Goal: Obtain resource: Download file/media

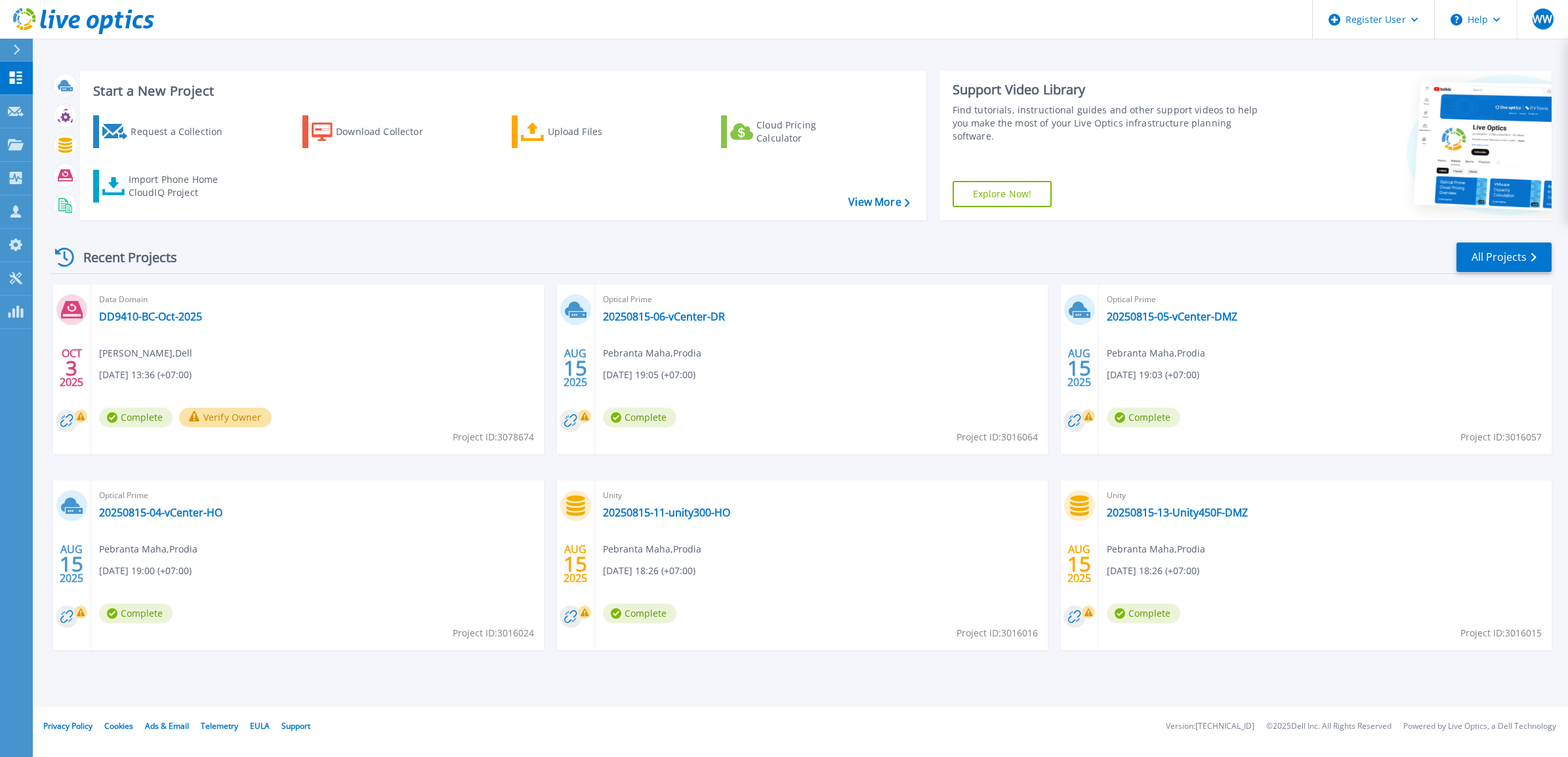
click at [10, 43] on button at bounding box center [16, 50] width 33 height 23
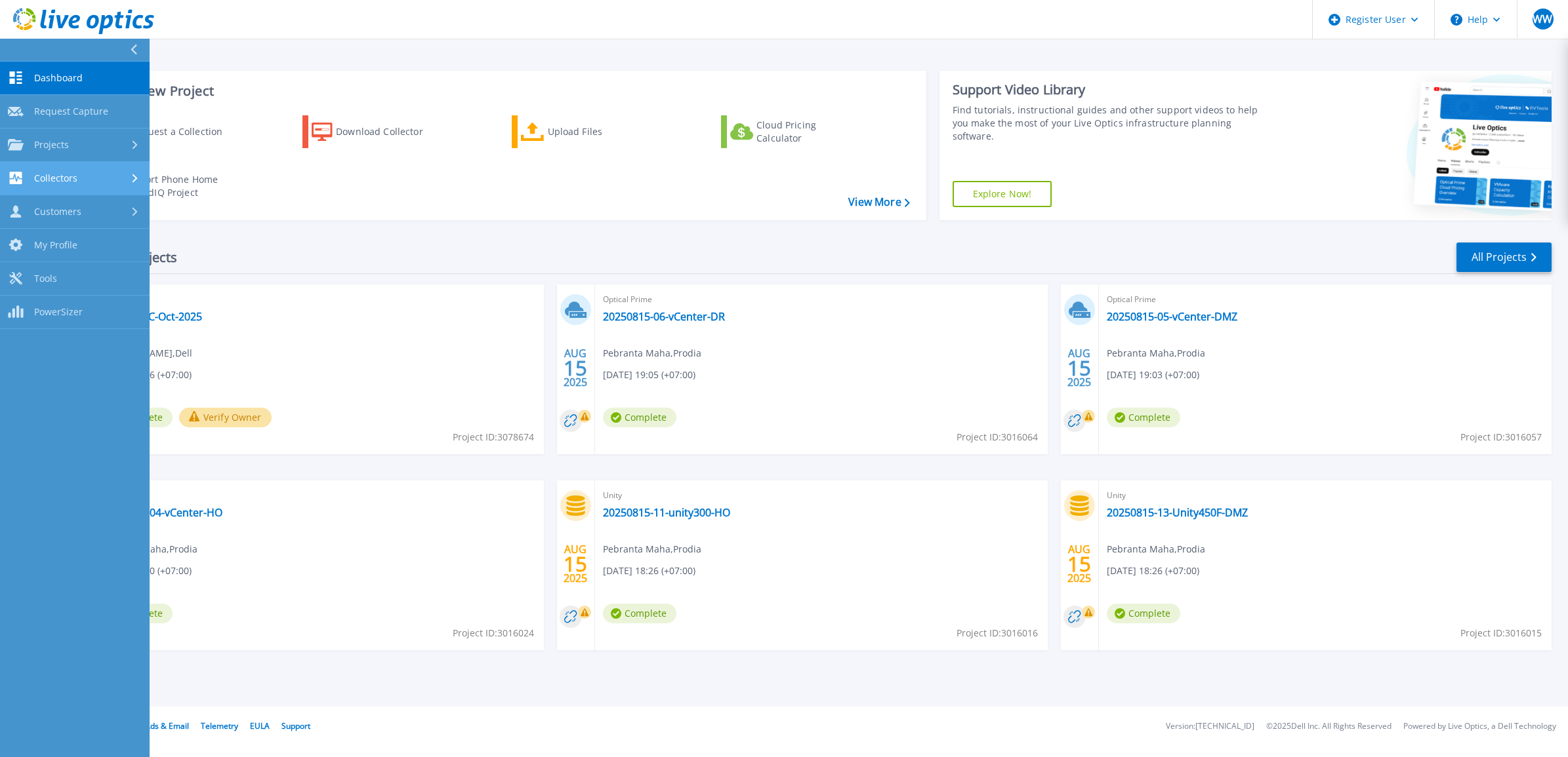
click at [91, 181] on div "Collectors" at bounding box center [75, 178] width 134 height 13
click at [90, 280] on link "Data Domain Local Summary" at bounding box center [75, 283] width 149 height 42
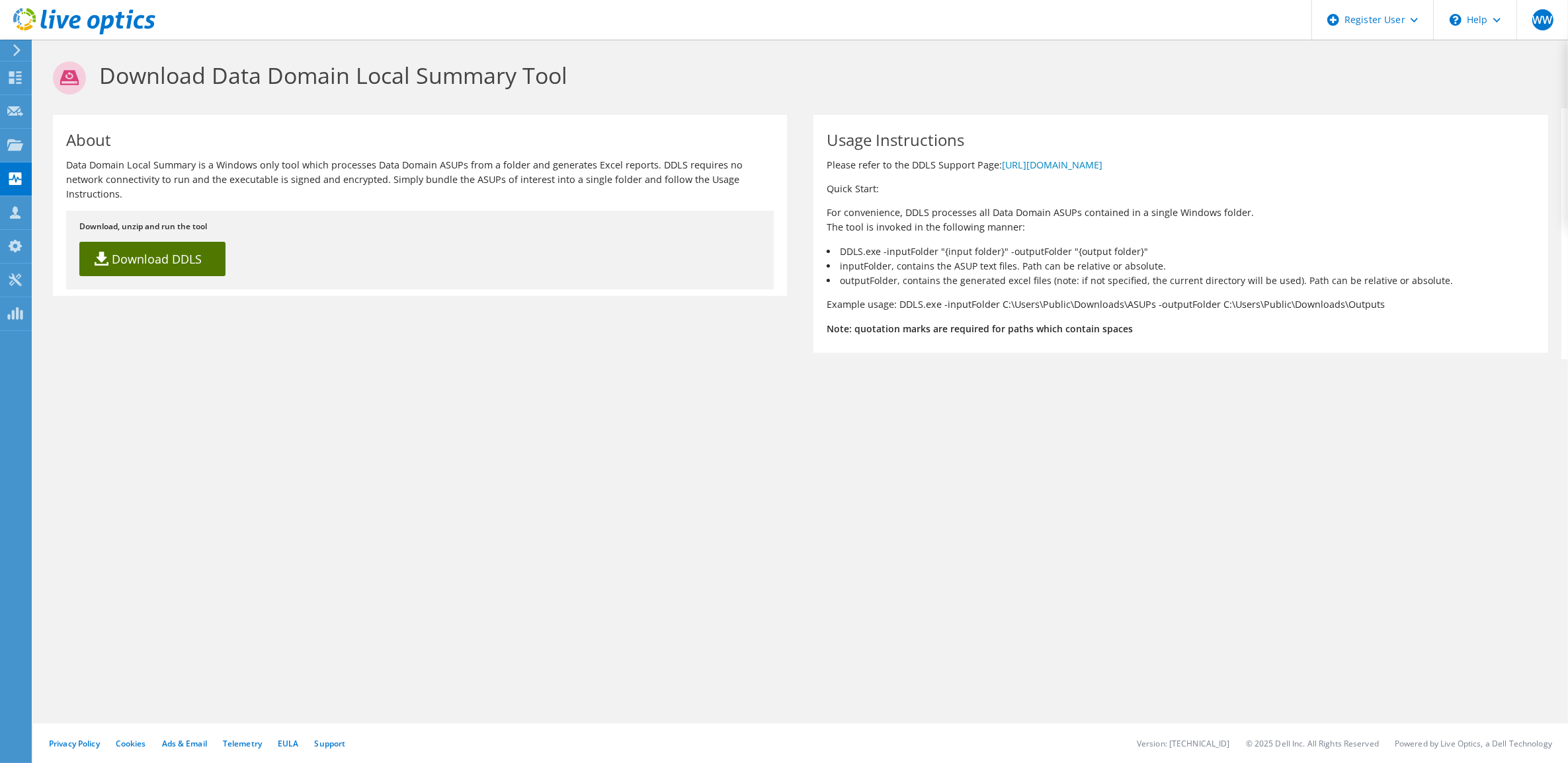
click at [182, 254] on link "Download DDLS" at bounding box center [152, 259] width 147 height 34
drag, startPoint x: 1301, startPoint y: 464, endPoint x: 1310, endPoint y: 464, distance: 9.0
click at [1304, 464] on div "Download Data Domain Local Summary Tool About Data Domain Local Summary is a Wi…" at bounding box center [801, 401] width 1535 height 723
drag, startPoint x: 826, startPoint y: 249, endPoint x: 1132, endPoint y: 242, distance: 306.1
click at [1132, 242] on div "Usage Instructions Please refer to the DDLS Support Page: https://www.dell.com/…" at bounding box center [1180, 234] width 734 height 238
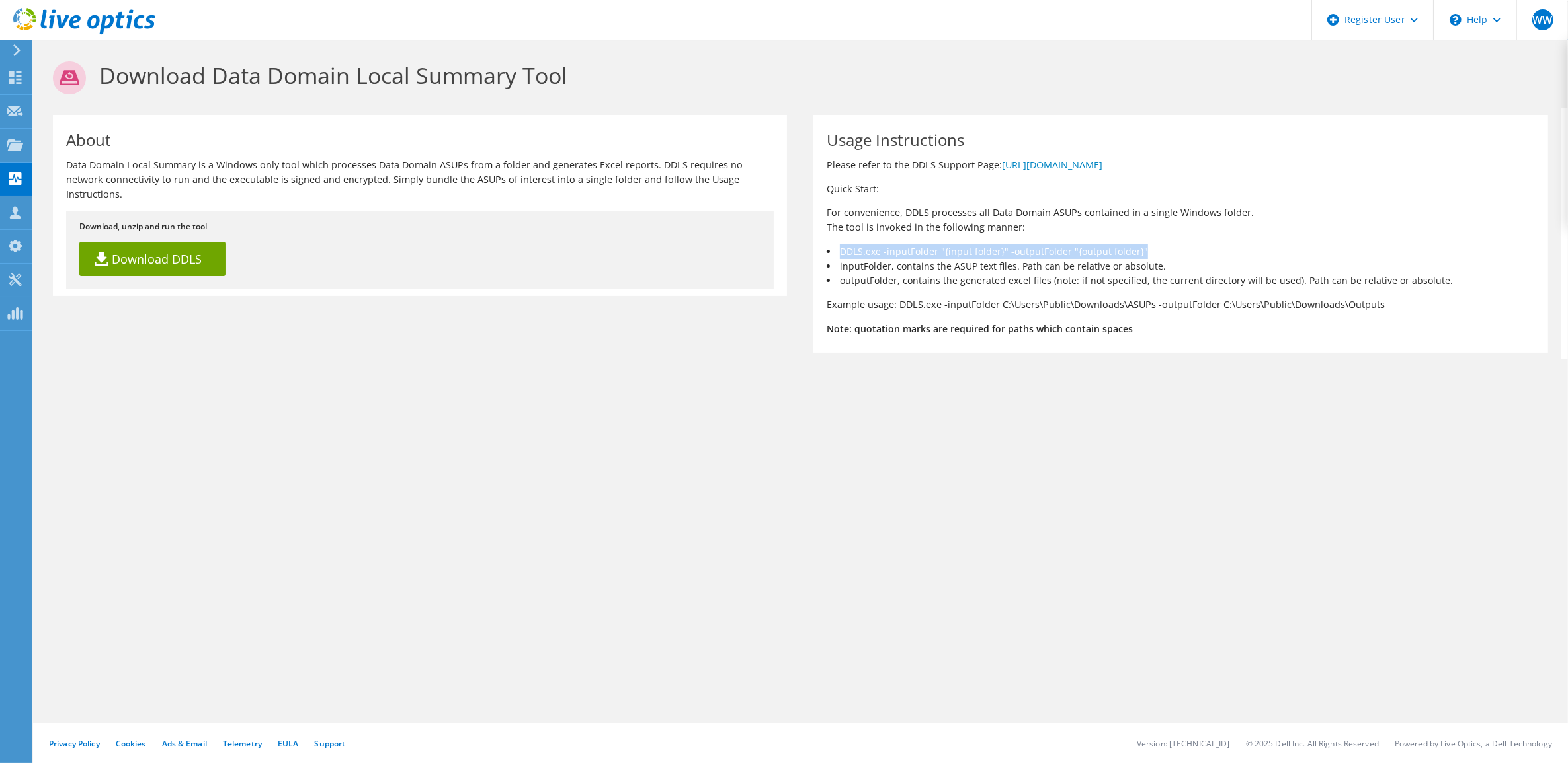
copy li "DDLS.exe -inputFolder "{input folder}" -outputFolder "{output folder}""
click at [1142, 259] on li "inputFolder, contains the ASUP text files. Path can be relative or absolute." at bounding box center [1180, 266] width 708 height 15
drag, startPoint x: 1128, startPoint y: 249, endPoint x: 821, endPoint y: 253, distance: 307.0
click at [821, 253] on div "Usage Instructions Please refer to the DDLS Support Page: https://www.dell.com/…" at bounding box center [1180, 234] width 734 height 238
copy li "DDLS.exe -inputFolder "{input folder}" -outputFolder "{output folder}""
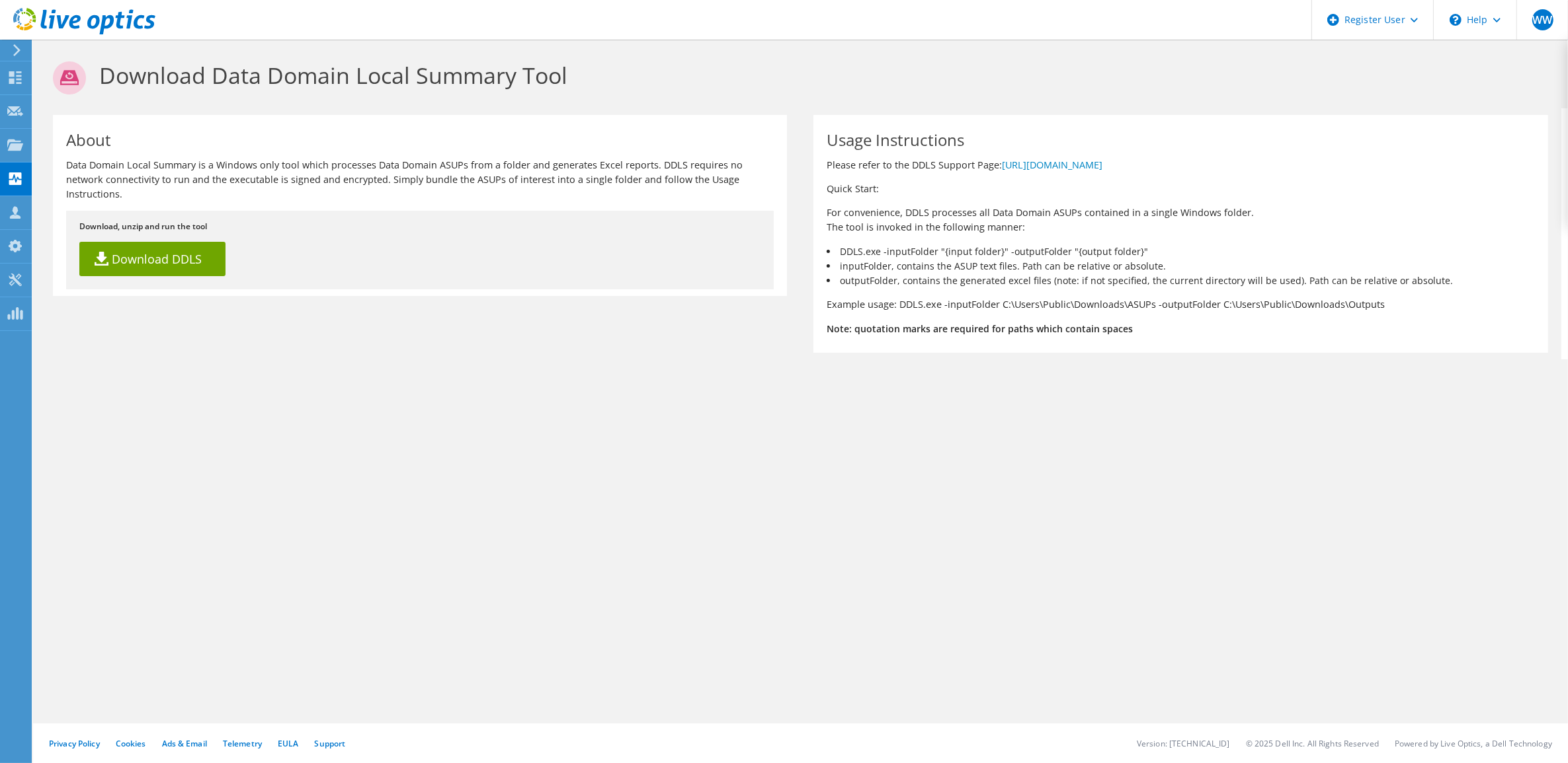
drag, startPoint x: 941, startPoint y: 262, endPoint x: 930, endPoint y: 249, distance: 17.0
click at [941, 262] on li "inputFolder, contains the ASUP text files. Path can be relative or absolute." at bounding box center [1180, 266] width 708 height 15
drag, startPoint x: 868, startPoint y: 252, endPoint x: 1129, endPoint y: 254, distance: 261.0
click at [1129, 254] on li "DDLS.exe -inputFolder "{input folder}" -outputFolder "{output folder}"" at bounding box center [1180, 252] width 708 height 15
copy li "-inputFolder "{input folder}" -outputFolder "{output folder}""
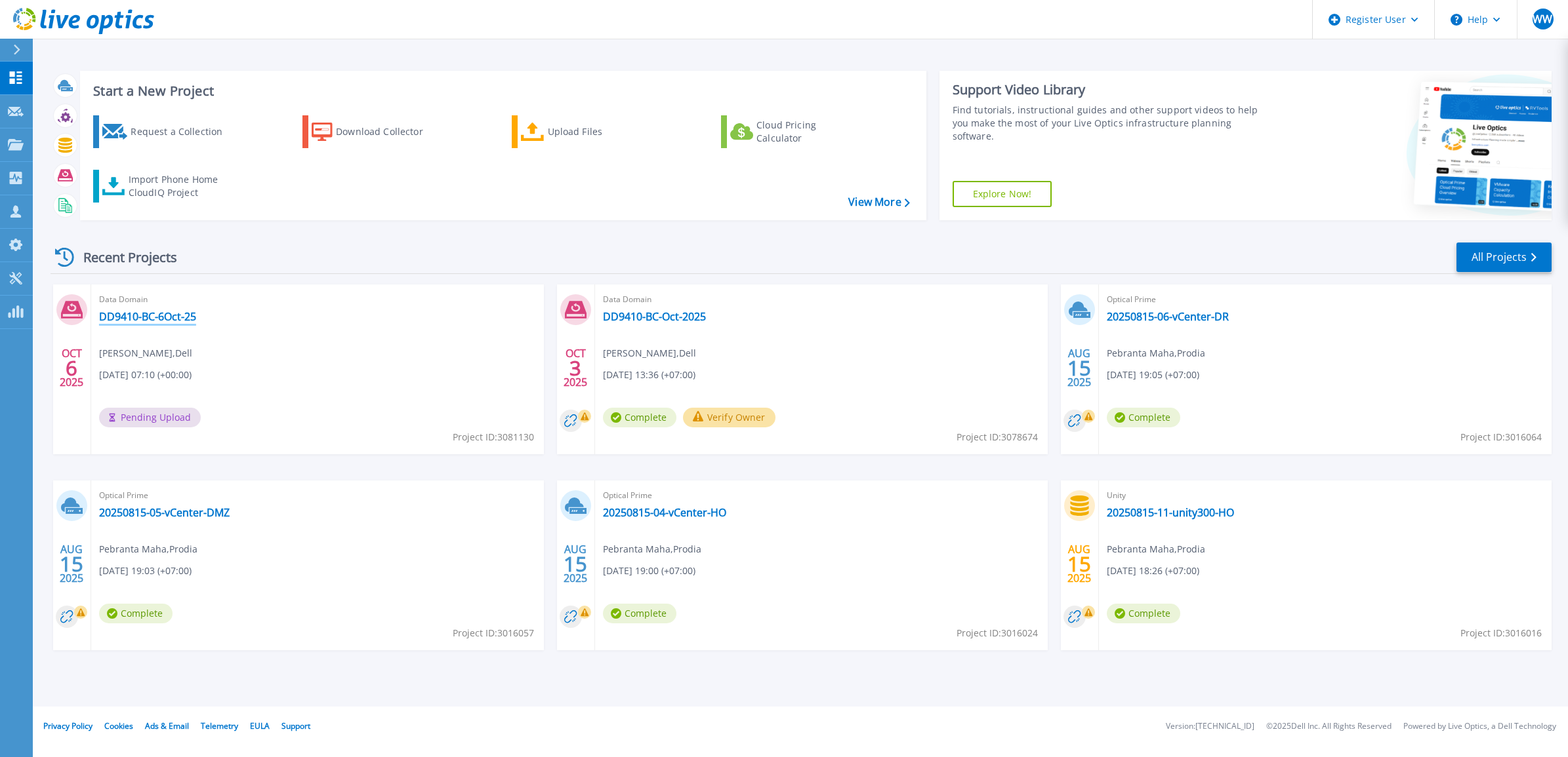
click at [164, 310] on link "DD9410-BC-6Oct-25" at bounding box center [147, 316] width 97 height 13
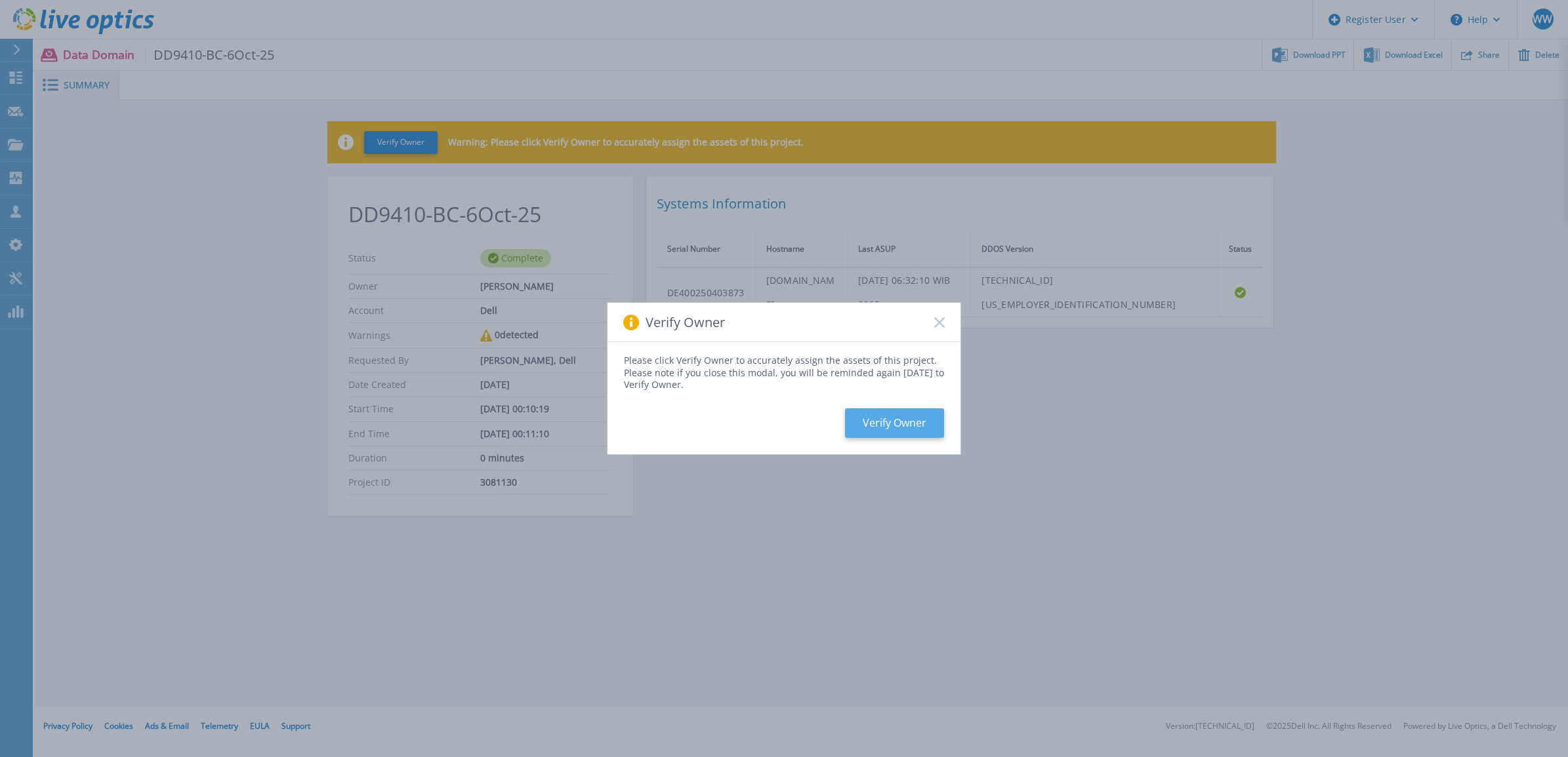
click at [897, 412] on button "Verify Owner" at bounding box center [894, 423] width 99 height 30
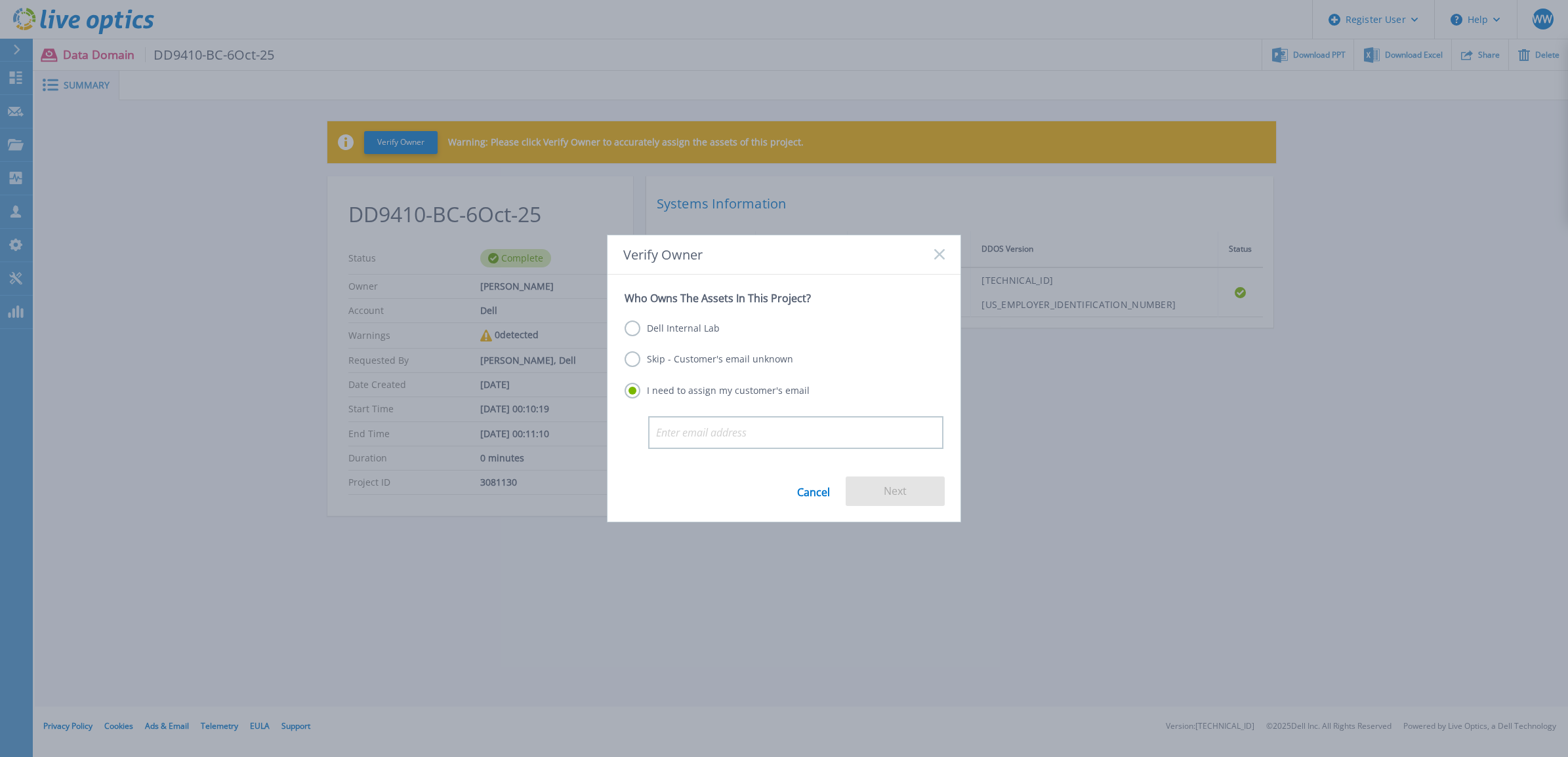
click at [686, 358] on label "Skip - Customer's email unknown" at bounding box center [709, 360] width 169 height 16
click at [0, 0] on input "Skip - Customer's email unknown" at bounding box center [0, 0] width 0 height 0
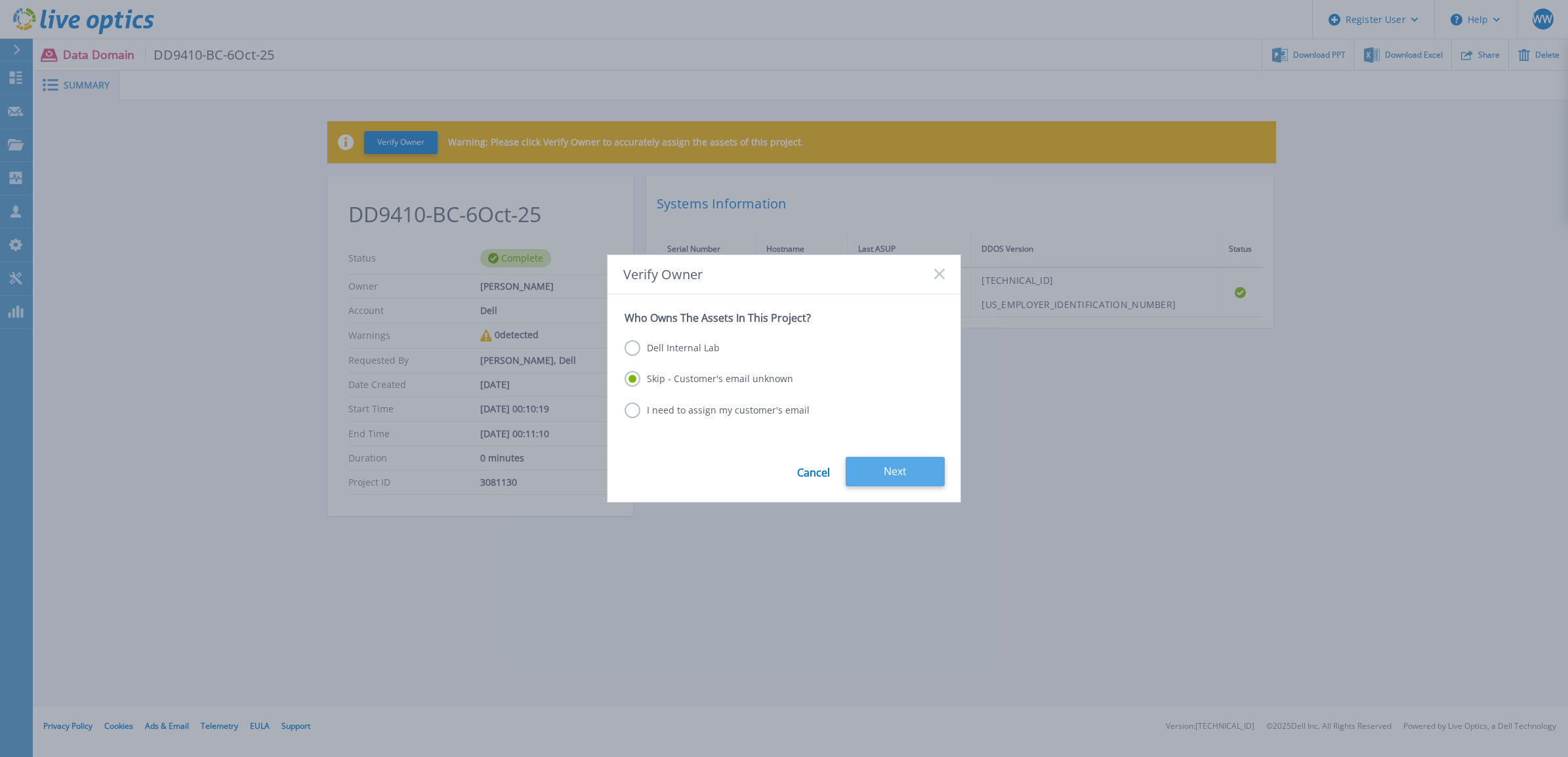
click at [879, 470] on button "Next" at bounding box center [895, 471] width 99 height 30
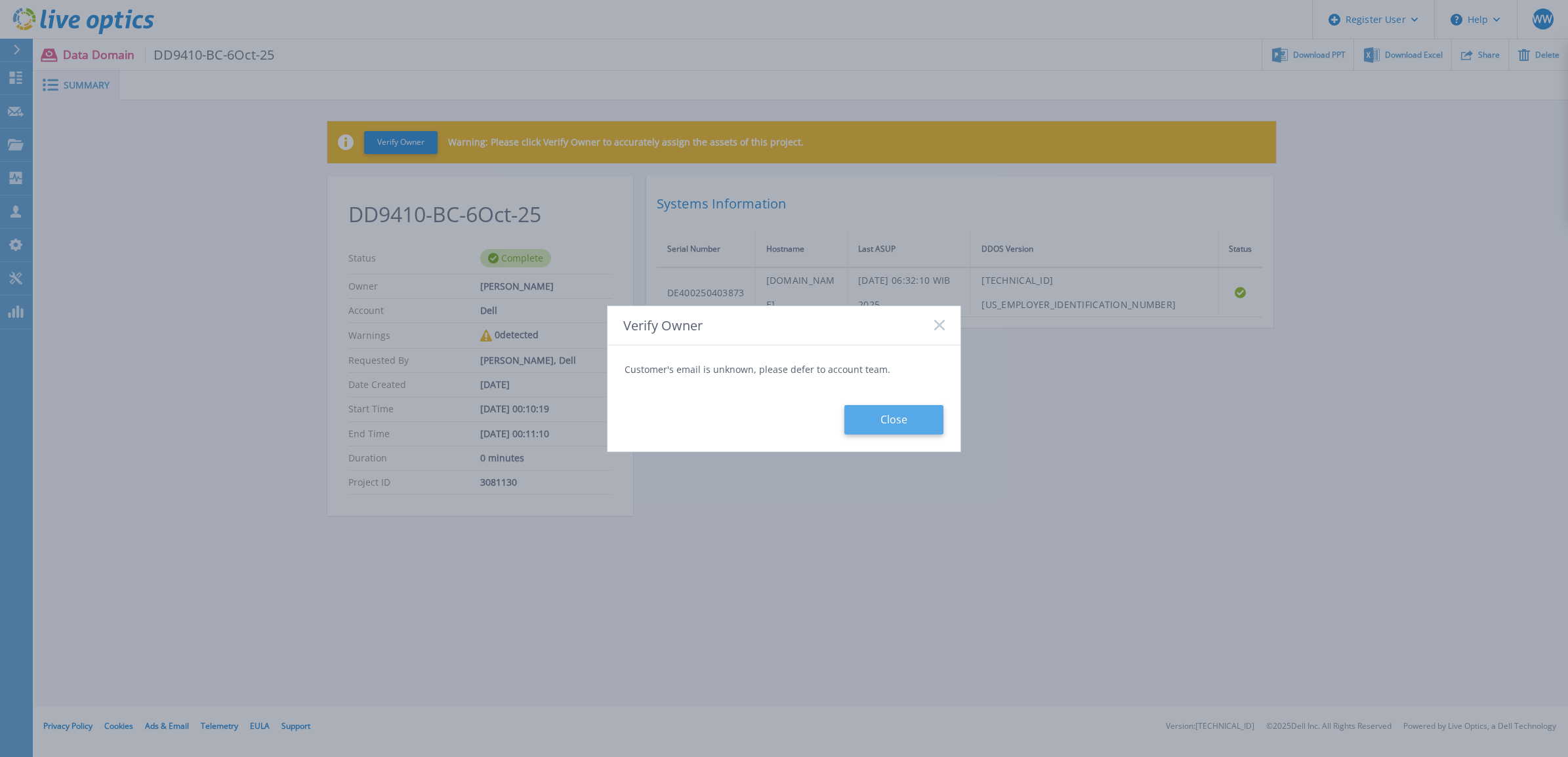
click at [884, 424] on button "Close" at bounding box center [893, 420] width 99 height 30
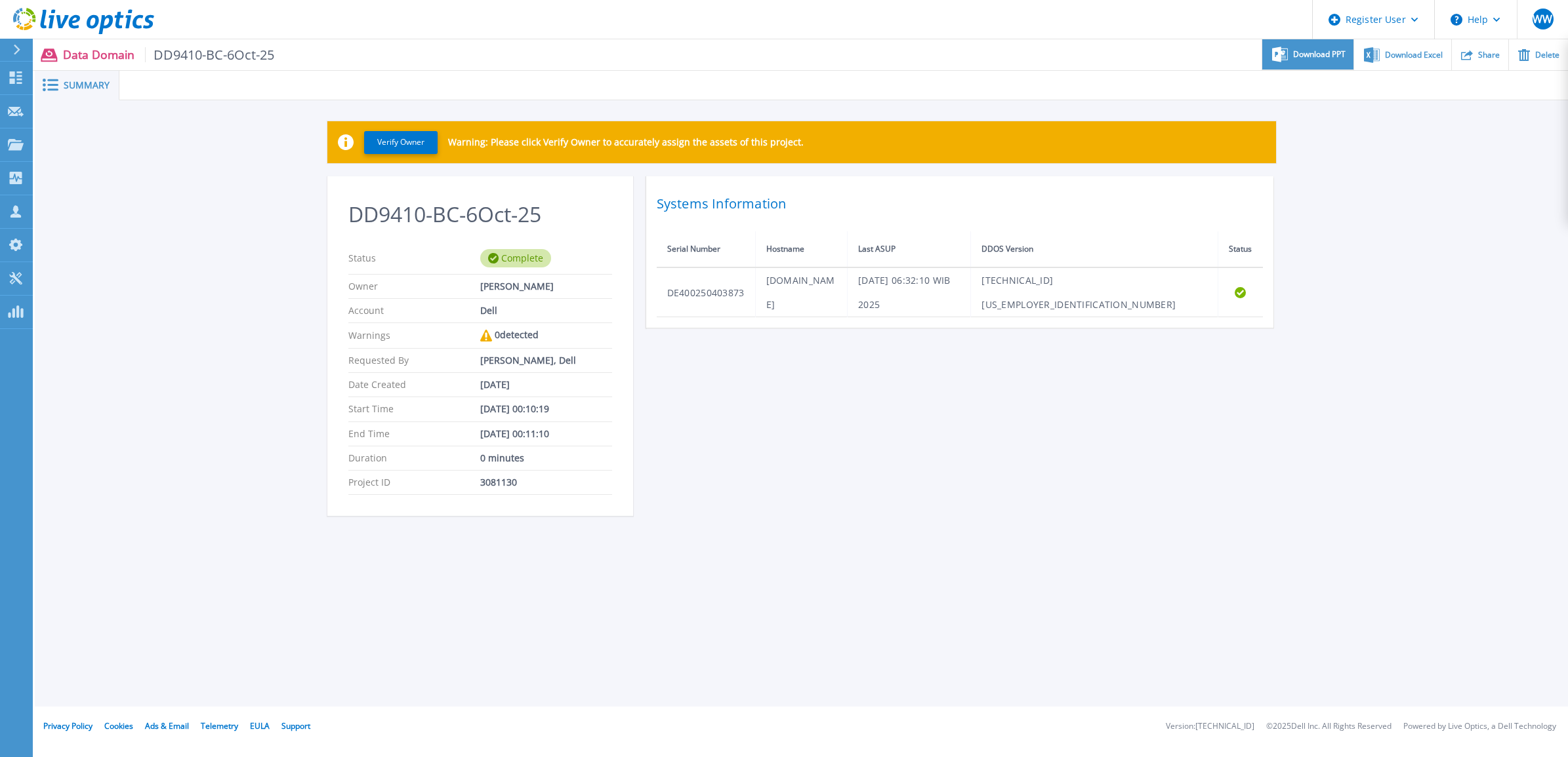
click at [1313, 57] on span "Download PPT" at bounding box center [1319, 55] width 52 height 8
click at [1393, 60] on div "Download Excel" at bounding box center [1403, 55] width 96 height 31
